Goal: Task Accomplishment & Management: Use online tool/utility

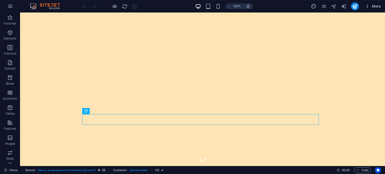
click at [368, 7] on icon "button" at bounding box center [367, 6] width 5 height 5
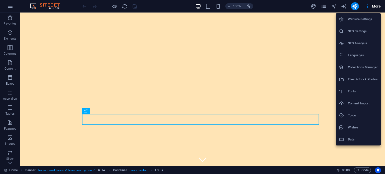
click at [365, 20] on h6 "Website Settings" at bounding box center [363, 19] width 30 height 6
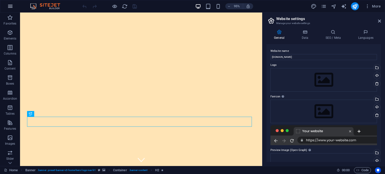
click at [13, 7] on icon "button" at bounding box center [10, 6] width 6 height 6
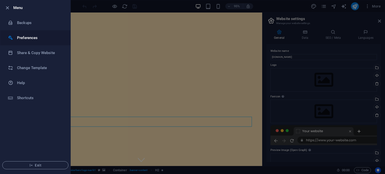
click at [34, 41] on li "Preferences" at bounding box center [35, 37] width 70 height 15
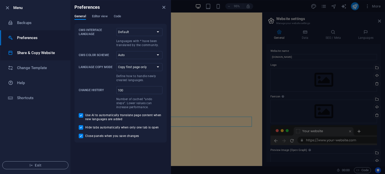
click at [29, 49] on li "Share & Copy Website" at bounding box center [35, 52] width 70 height 15
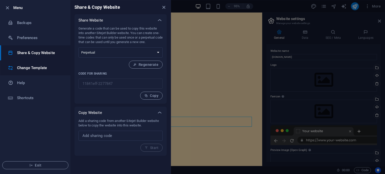
click at [40, 73] on li "Change Template" at bounding box center [35, 67] width 70 height 15
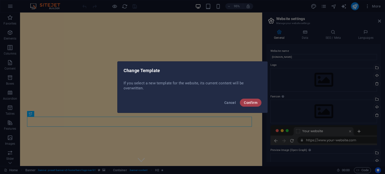
click at [250, 102] on span "Confirm" at bounding box center [251, 103] width 14 height 4
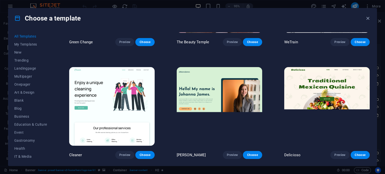
scroll to position [231, 0]
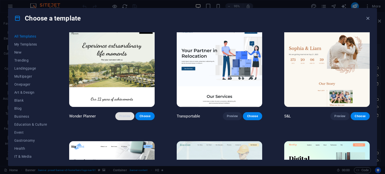
click at [128, 117] on button "Preview" at bounding box center [124, 116] width 19 height 8
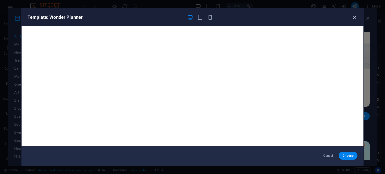
click at [354, 16] on icon "button" at bounding box center [355, 18] width 6 height 6
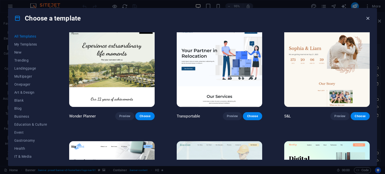
click at [367, 21] on icon "button" at bounding box center [368, 19] width 6 height 6
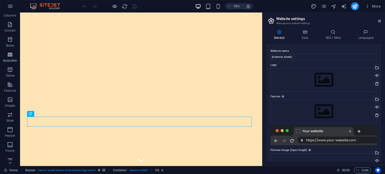
scroll to position [72, 0]
click at [9, 139] on icon "button" at bounding box center [10, 141] width 6 height 6
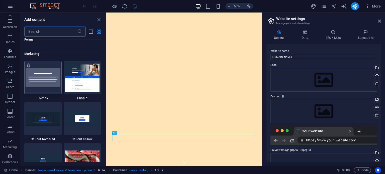
scroll to position [4083, 0]
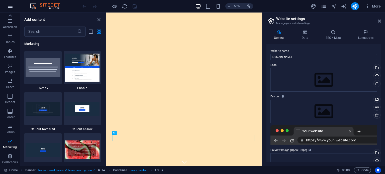
click at [13, 4] on button "button" at bounding box center [10, 6] width 12 height 12
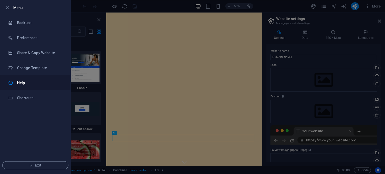
click at [23, 78] on link "Help" at bounding box center [35, 82] width 70 height 15
click at [9, 9] on icon "button" at bounding box center [8, 8] width 6 height 6
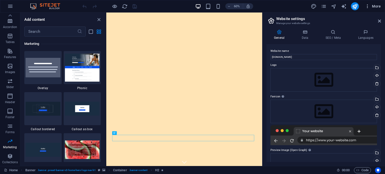
click at [378, 4] on span "More" at bounding box center [373, 6] width 16 height 5
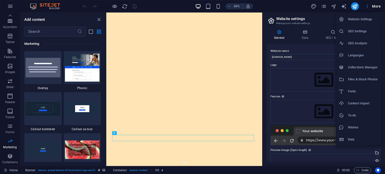
click at [367, 23] on li "Website Settings" at bounding box center [358, 19] width 45 height 12
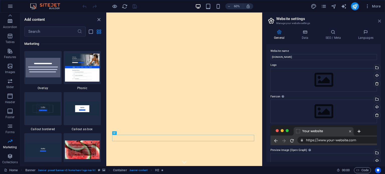
drag, startPoint x: 378, startPoint y: 22, endPoint x: 272, endPoint y: 3, distance: 108.2
click at [378, 22] on icon at bounding box center [379, 21] width 3 height 4
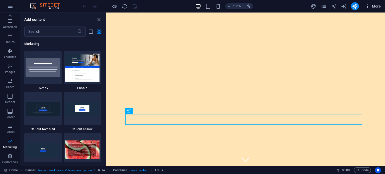
click at [375, 8] on span "More" at bounding box center [373, 6] width 16 height 5
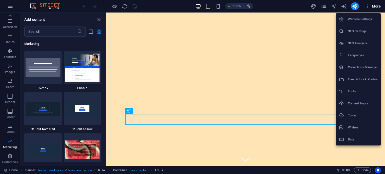
click at [351, 136] on li "Data" at bounding box center [358, 140] width 45 height 12
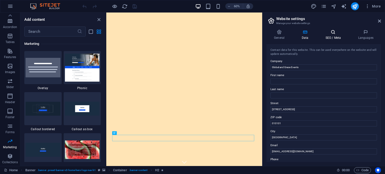
click at [326, 37] on h4 "SEO / Meta" at bounding box center [334, 35] width 33 height 11
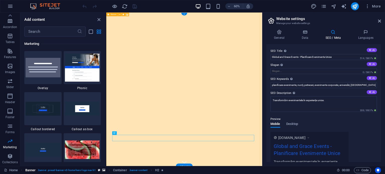
click at [69, 172] on span ". banner .preset-banner-v3-home-hero-logo-nav-h1" at bounding box center [67, 170] width 58 height 6
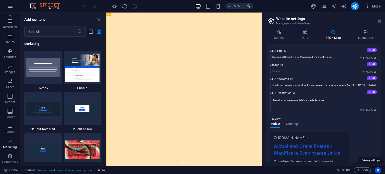
click at [378, 170] on icon "Usercentrics" at bounding box center [378, 171] width 4 height 4
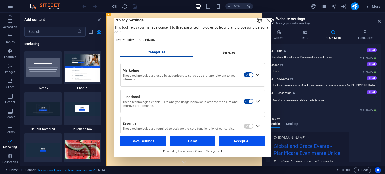
click at [231, 139] on button "Accept All" at bounding box center [242, 141] width 46 height 10
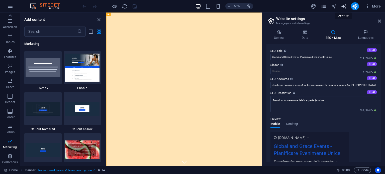
click at [345, 6] on icon "text_generator" at bounding box center [344, 7] width 6 height 6
select select "English"
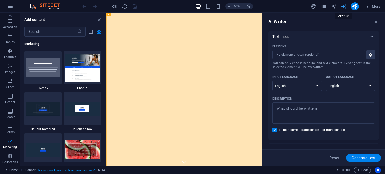
scroll to position [0, 0]
click at [333, 5] on icon "navigator" at bounding box center [334, 7] width 6 height 6
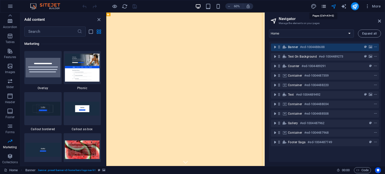
click at [324, 5] on icon "pages" at bounding box center [324, 7] width 6 height 6
